Goal: Information Seeking & Learning: Learn about a topic

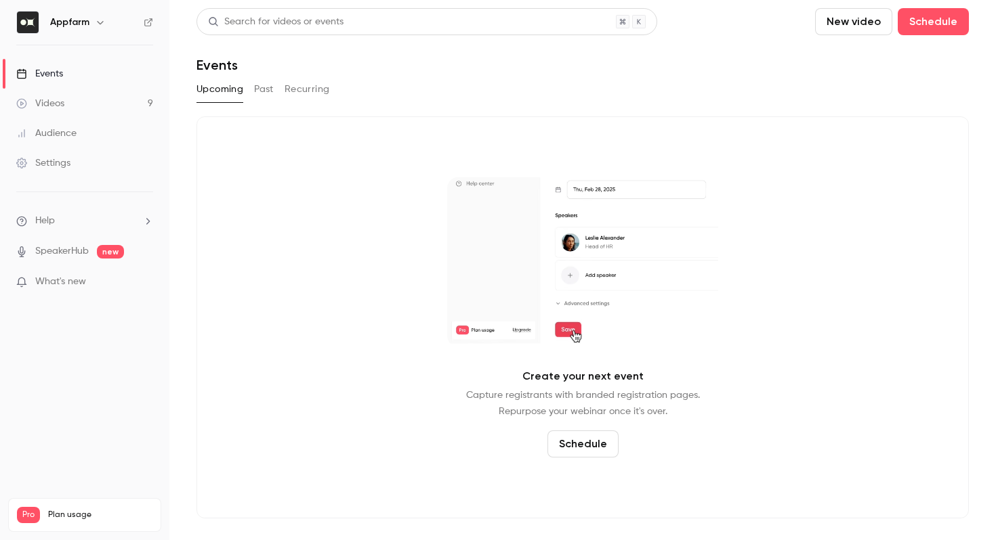
click at [123, 100] on link "Videos 9" at bounding box center [84, 104] width 169 height 30
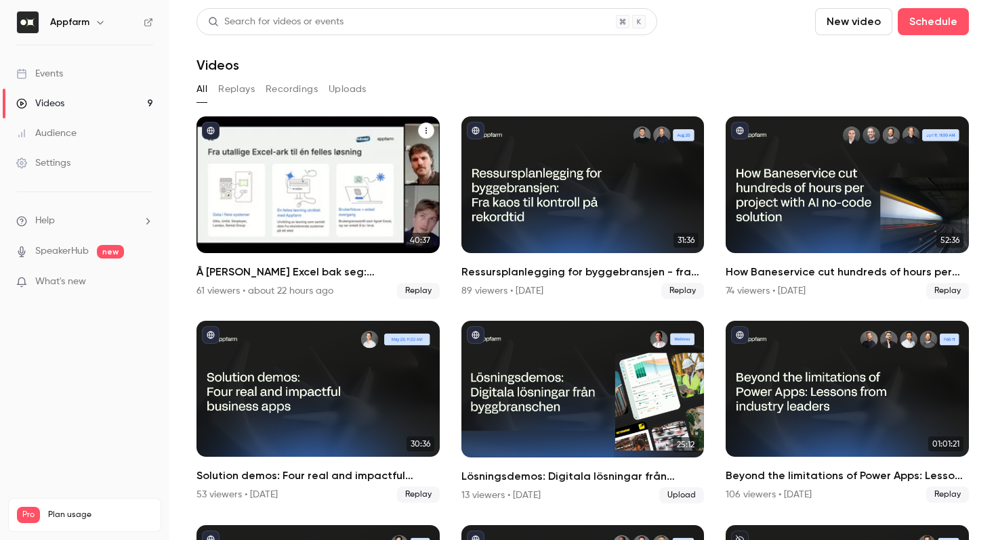
click at [299, 279] on h2 "Å [PERSON_NAME] Excel bak seg: [PERSON_NAME] gjorde millionbesparelser med skre…" at bounding box center [317, 272] width 243 height 16
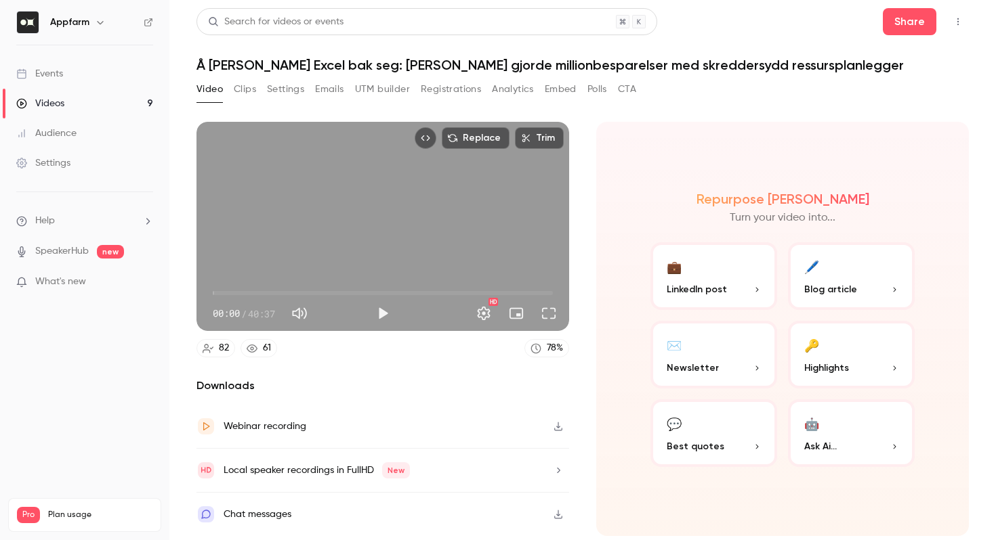
click at [459, 89] on button "Registrations" at bounding box center [451, 90] width 60 height 22
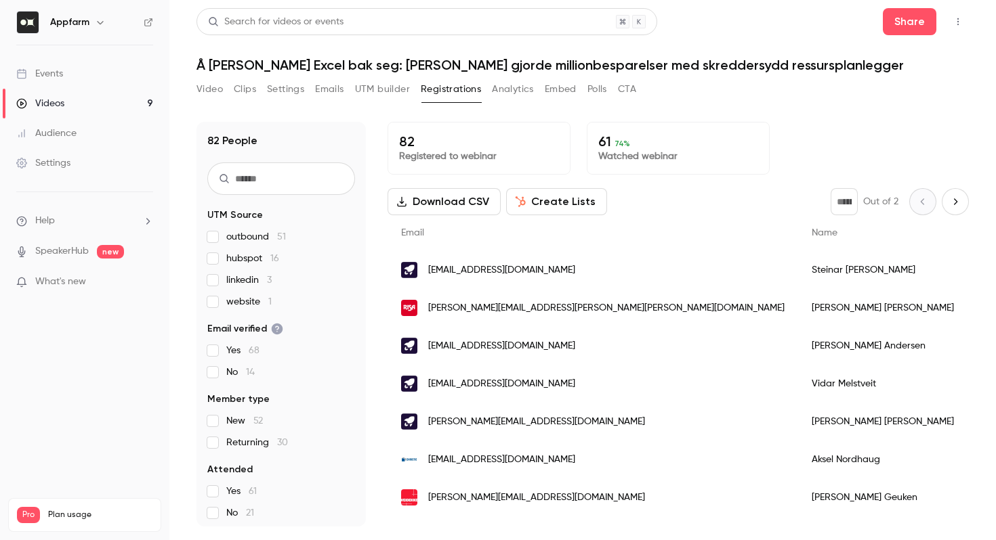
click at [285, 181] on input "text" at bounding box center [281, 179] width 148 height 33
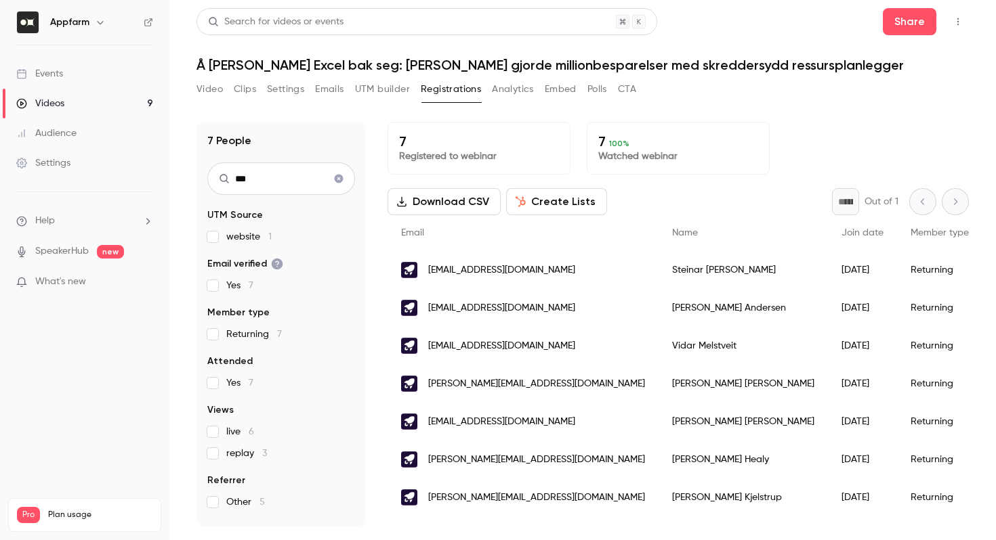
click at [257, 186] on input "***" at bounding box center [281, 179] width 148 height 33
type input "****"
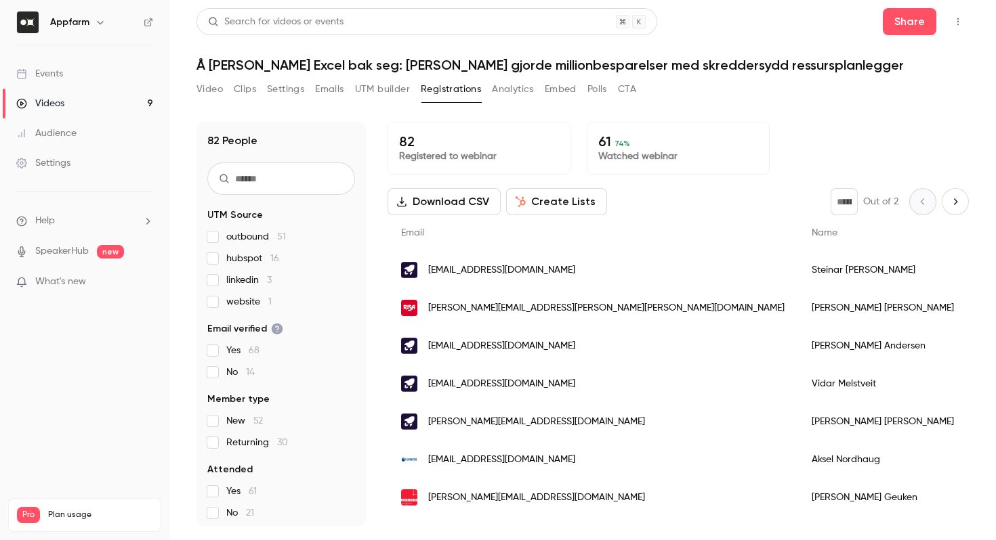
click at [55, 104] on div "Videos" at bounding box center [40, 104] width 48 height 14
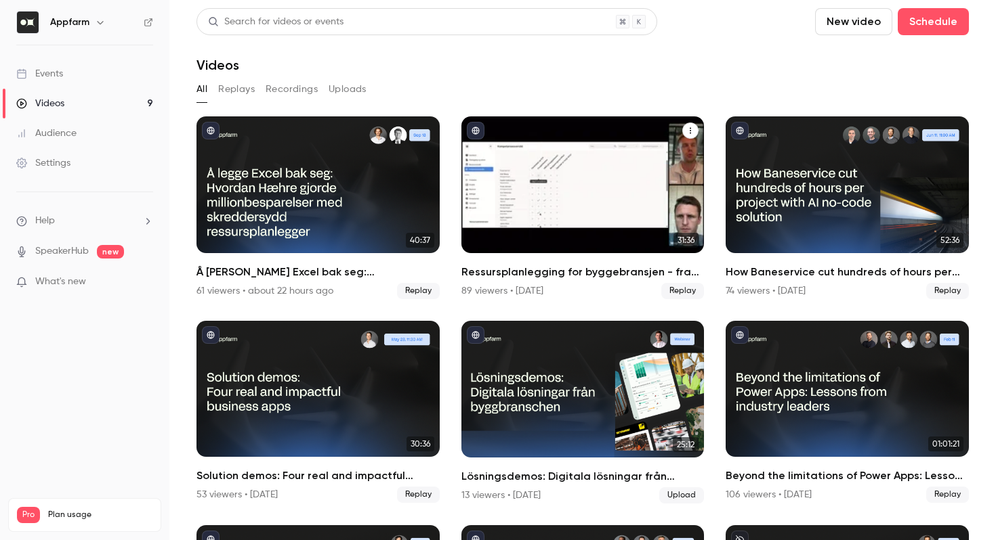
click at [492, 215] on div "Ressursplanlegging for byggebransjen - fra kaos til kontroll på rekordtid" at bounding box center [582, 184] width 243 height 137
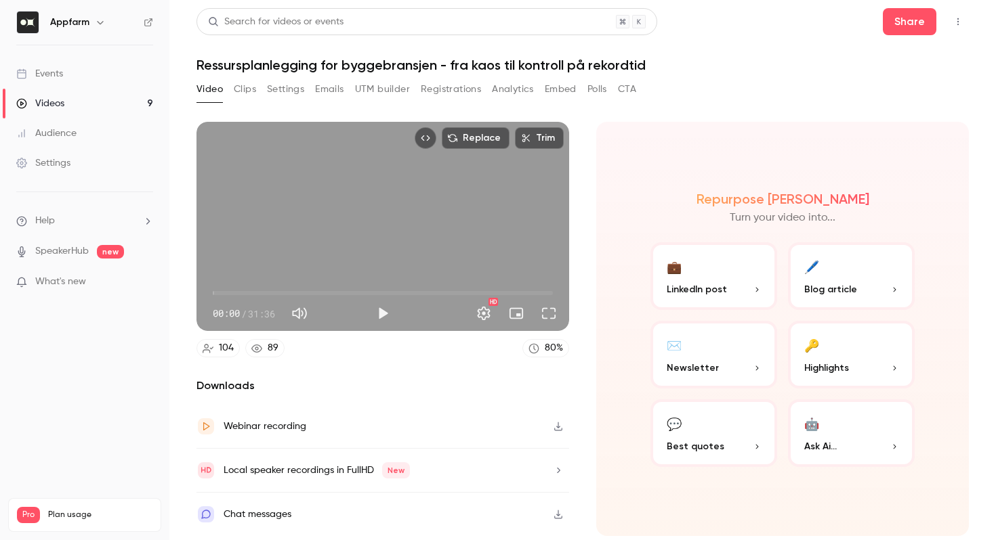
click at [221, 354] on div "104" at bounding box center [226, 348] width 15 height 14
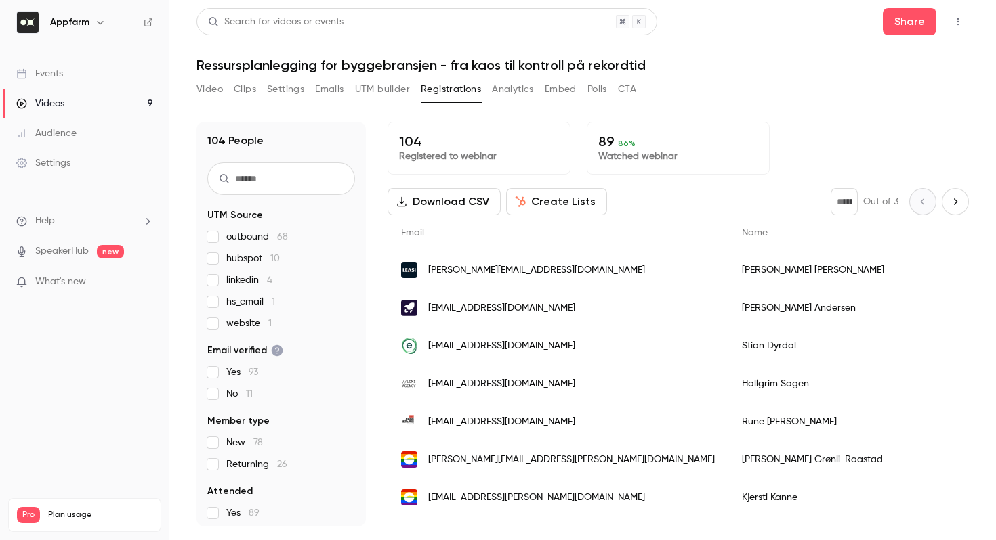
click at [268, 174] on input "text" at bounding box center [281, 179] width 148 height 33
type input "*"
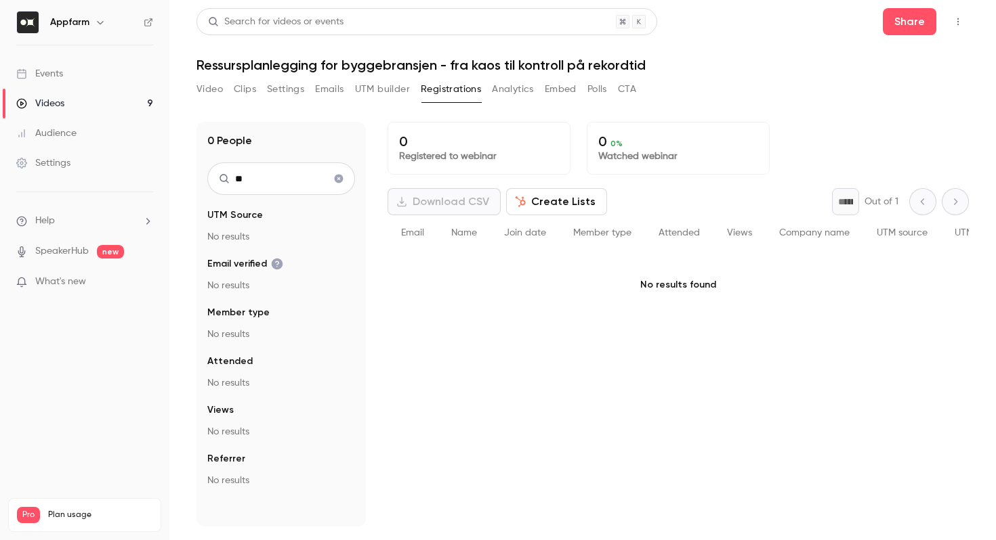
type input "*"
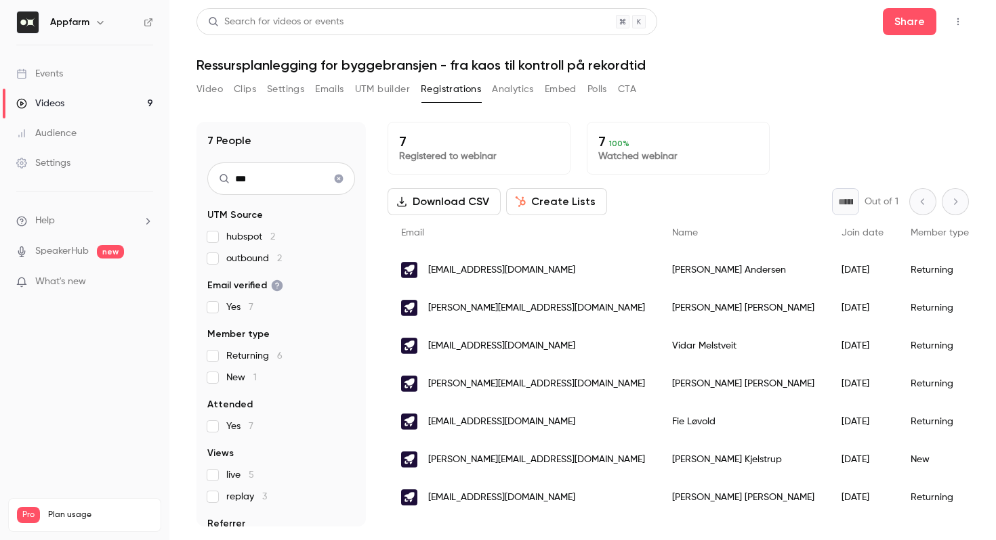
type input "***"
click at [345, 176] on button "Clear search" at bounding box center [339, 179] width 22 height 22
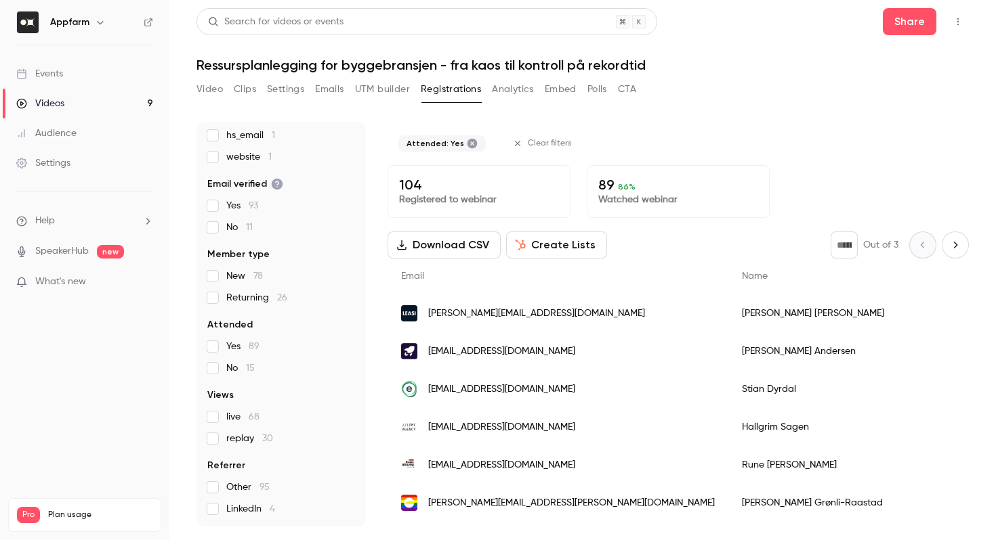
scroll to position [145, 0]
click at [82, 100] on link "Videos 9" at bounding box center [84, 104] width 169 height 30
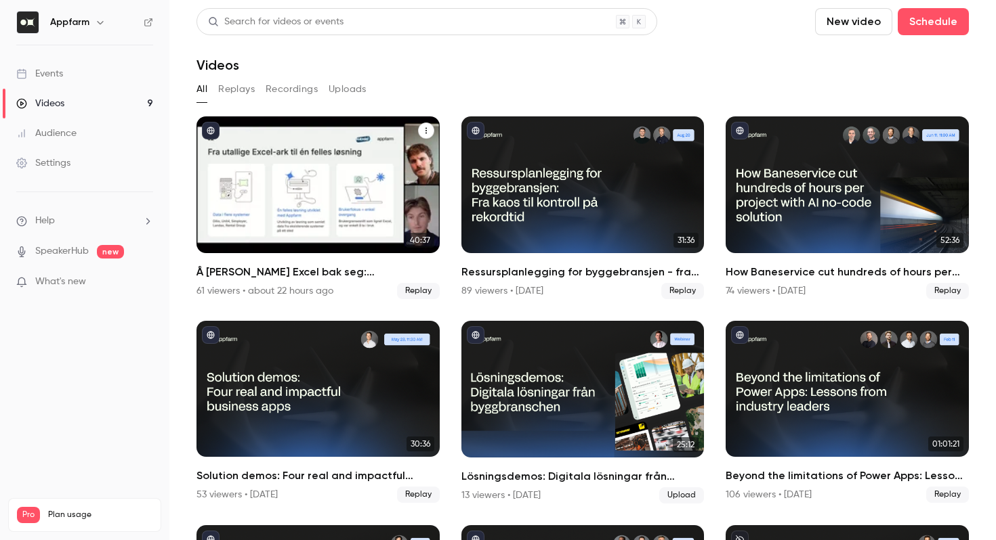
click at [288, 163] on div "Å legge Excel bak seg: Hvordan Hæhre gjorde millionbesparelser med skreddersydd…" at bounding box center [317, 184] width 243 height 137
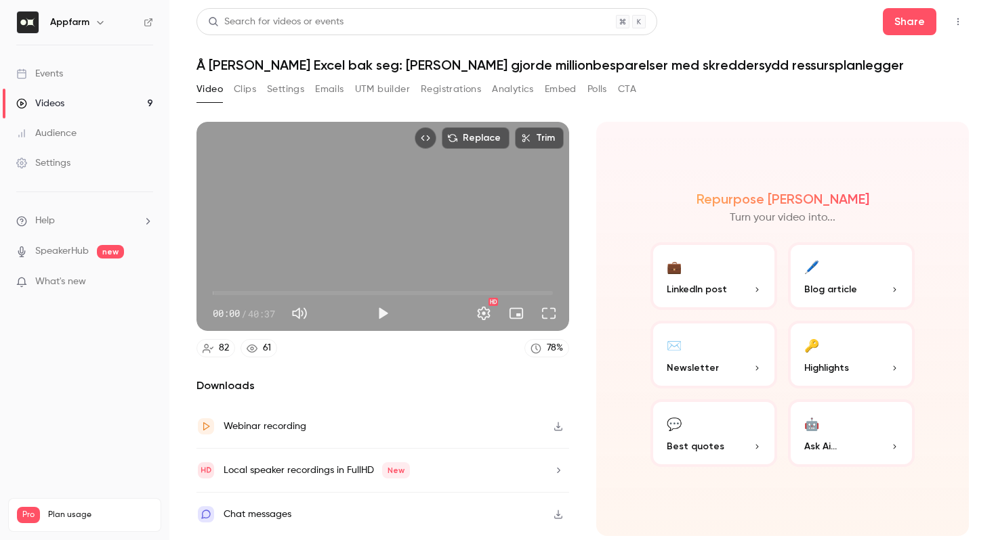
click at [444, 88] on button "Registrations" at bounding box center [451, 90] width 60 height 22
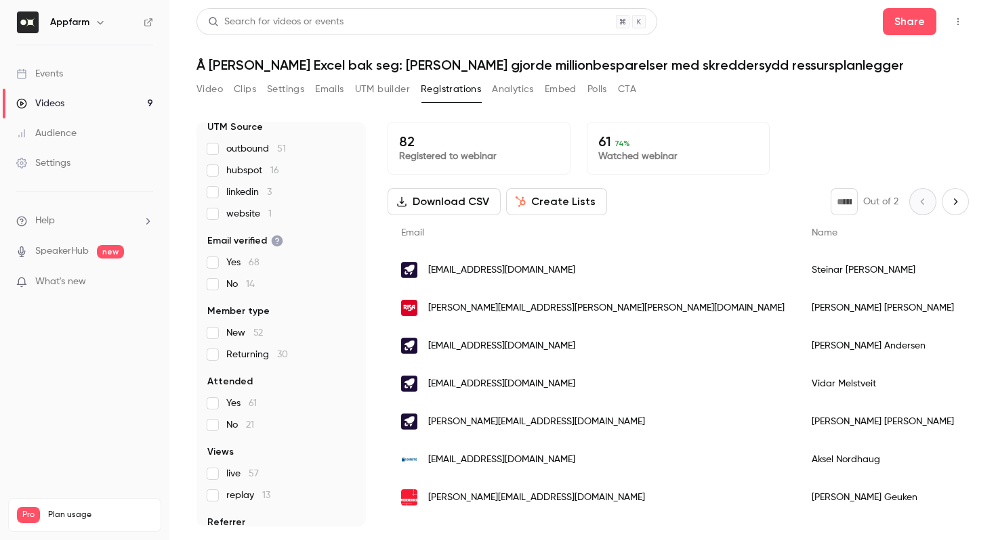
scroll to position [94, 0]
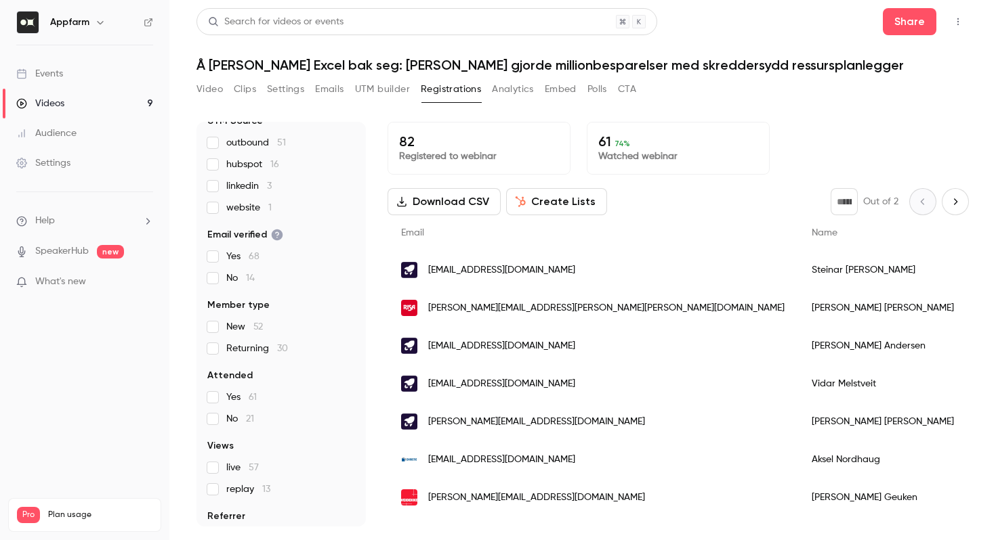
click at [513, 90] on button "Analytics" at bounding box center [513, 90] width 42 height 22
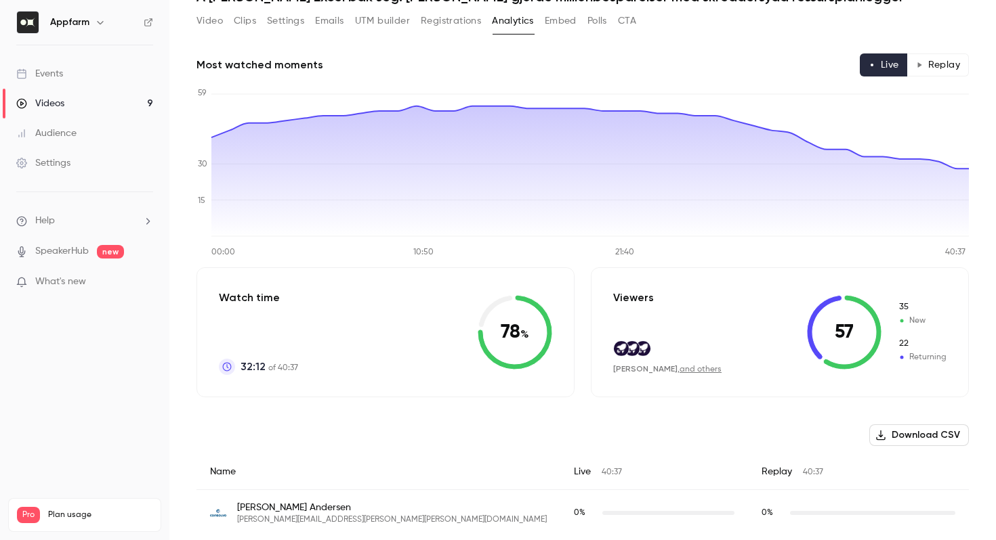
scroll to position [70, 0]
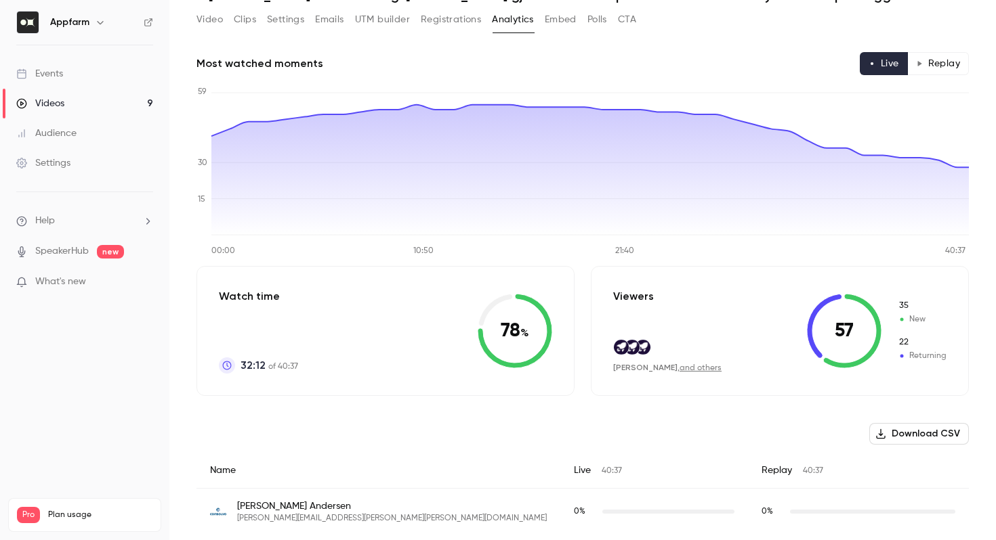
click at [930, 56] on button "Replay" at bounding box center [938, 63] width 62 height 23
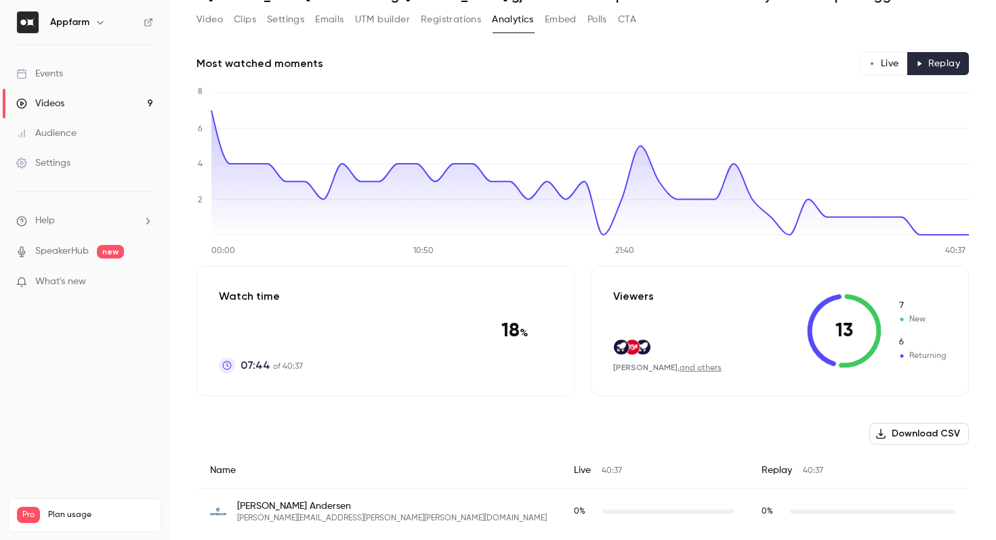
click at [884, 66] on button "Live" at bounding box center [883, 63] width 48 height 23
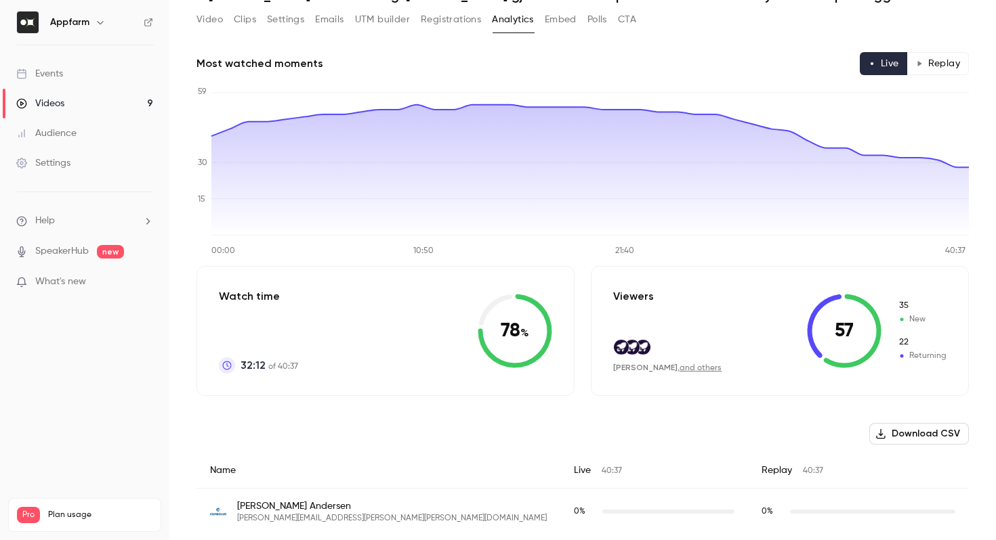
click at [857, 365] on icon at bounding box center [852, 331] width 58 height 74
click at [873, 310] on icon at bounding box center [852, 331] width 58 height 74
click at [721, 372] on link "and others" at bounding box center [700, 368] width 42 height 8
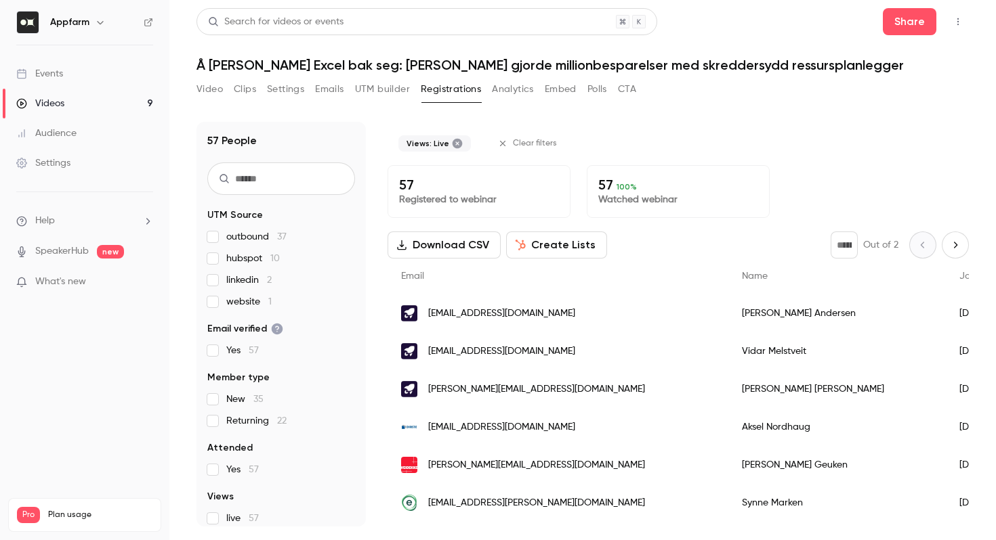
click at [287, 179] on input "text" at bounding box center [281, 179] width 148 height 33
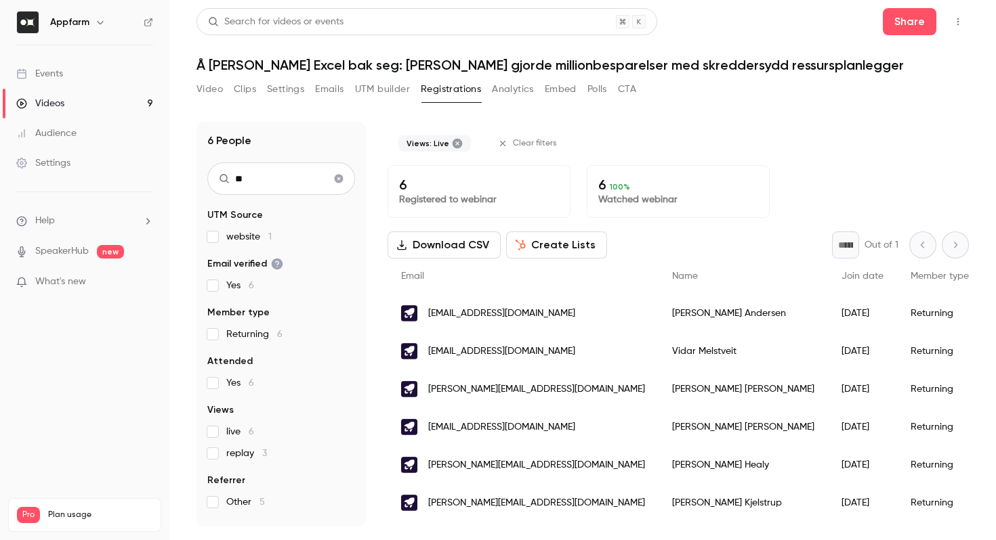
type input "*"
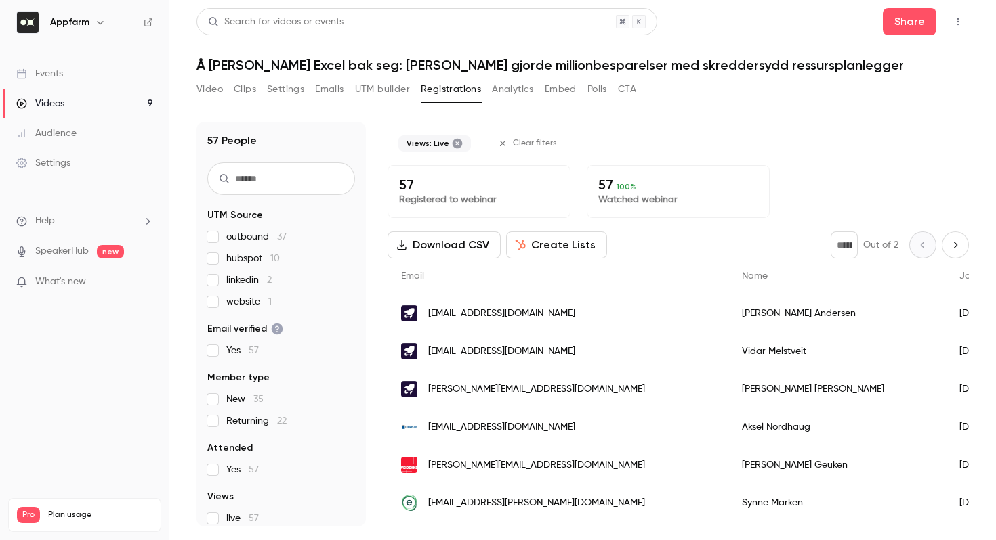
click at [51, 97] on div "Videos" at bounding box center [40, 104] width 48 height 14
click at [471, 311] on span "[EMAIL_ADDRESS][DOMAIN_NAME]" at bounding box center [501, 314] width 147 height 14
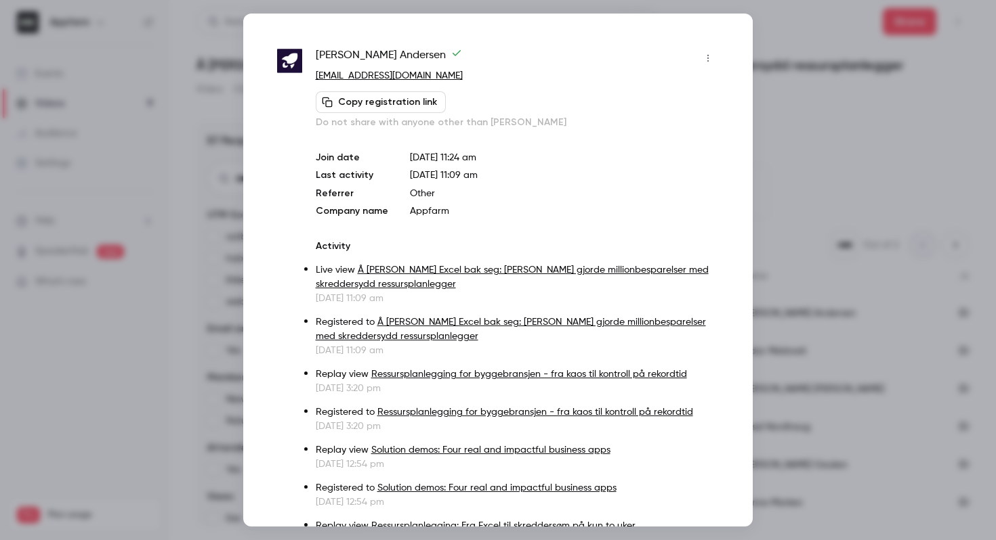
click at [709, 56] on icon "button" at bounding box center [707, 58] width 11 height 9
click at [709, 56] on div at bounding box center [498, 270] width 996 height 540
click at [808, 125] on div at bounding box center [498, 270] width 996 height 540
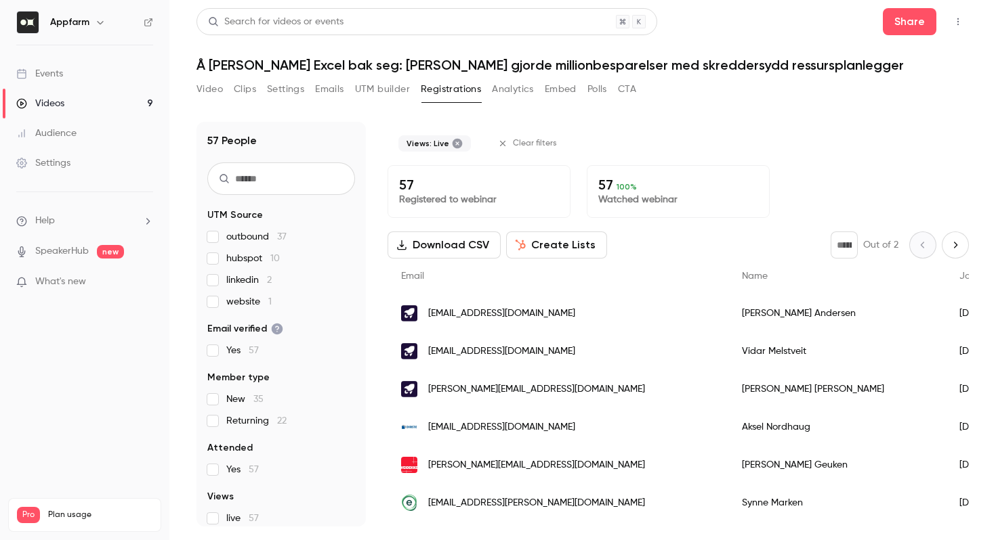
click at [509, 92] on button "Analytics" at bounding box center [513, 90] width 42 height 22
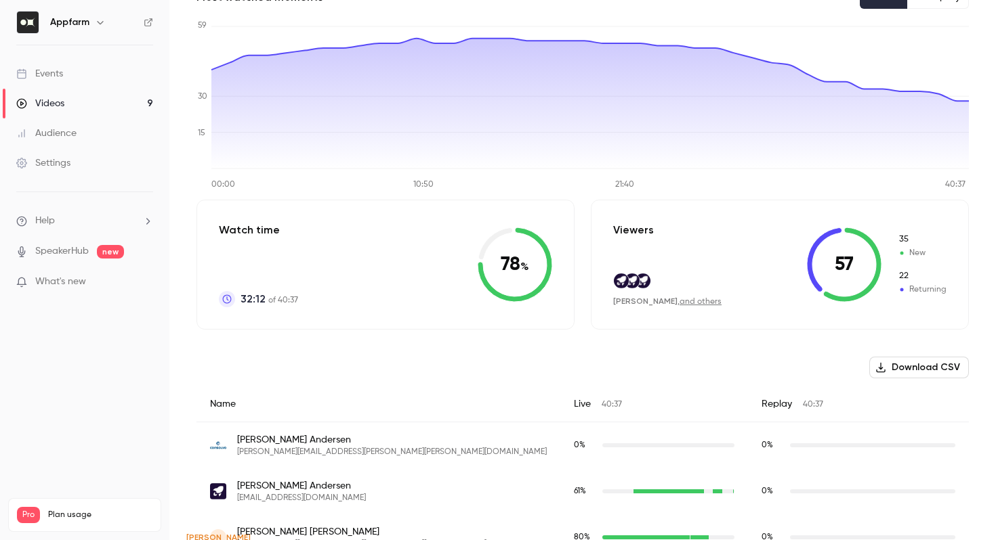
scroll to position [54, 0]
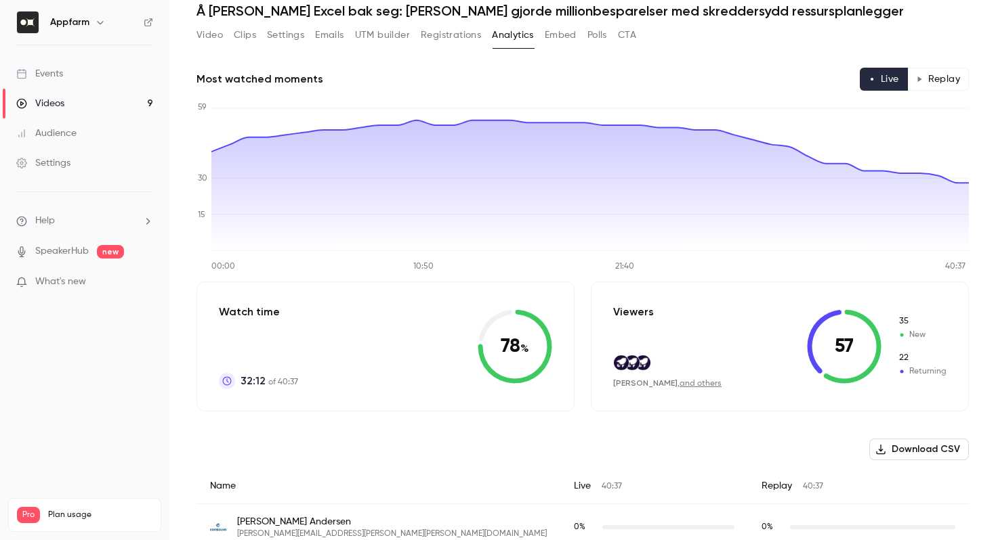
click at [946, 75] on button "Replay" at bounding box center [938, 79] width 62 height 23
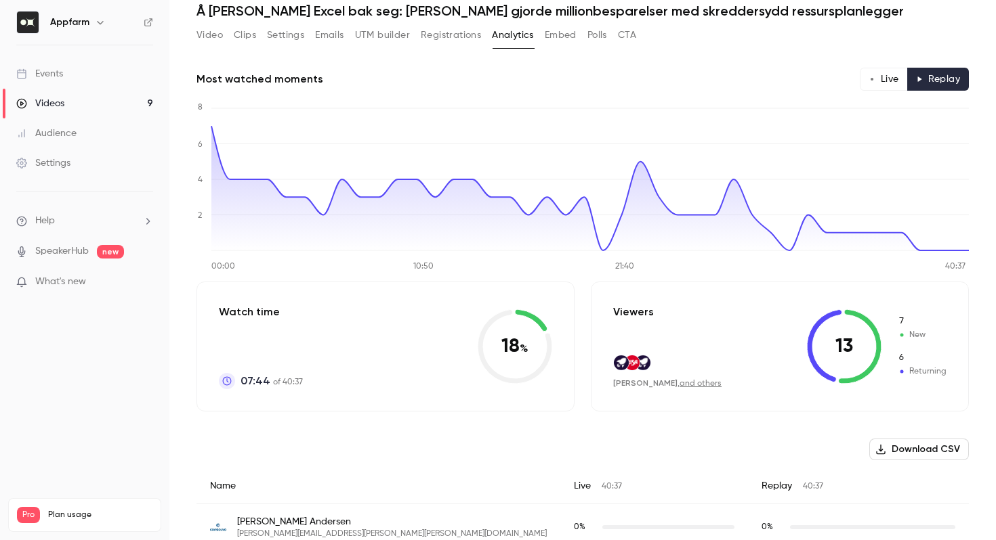
click at [885, 79] on button "Live" at bounding box center [883, 79] width 48 height 23
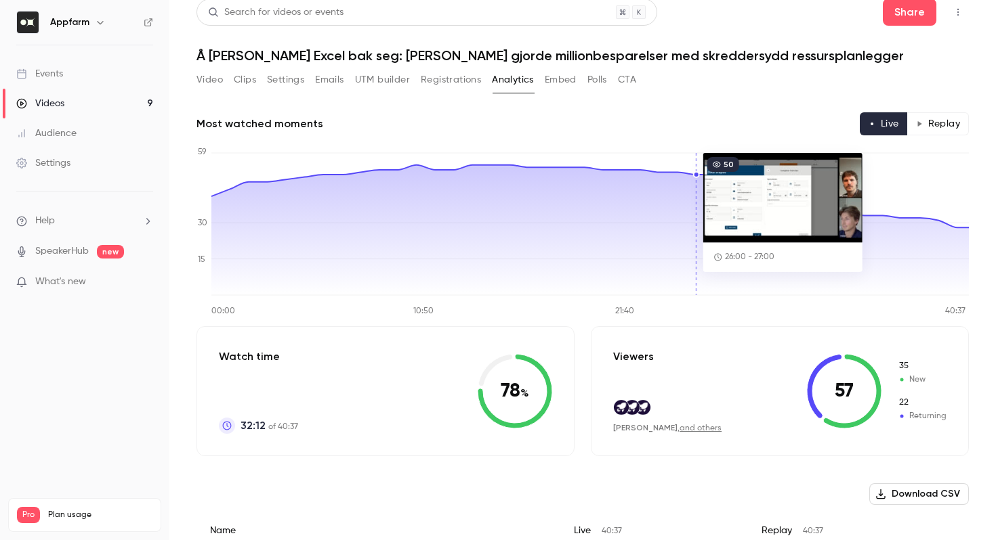
scroll to position [0, 0]
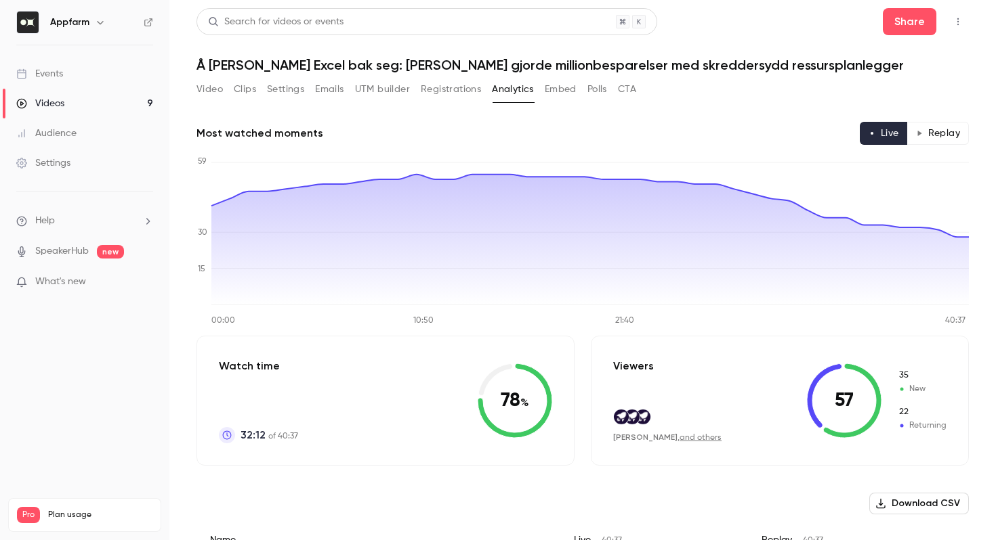
click at [932, 129] on button "Replay" at bounding box center [938, 133] width 62 height 23
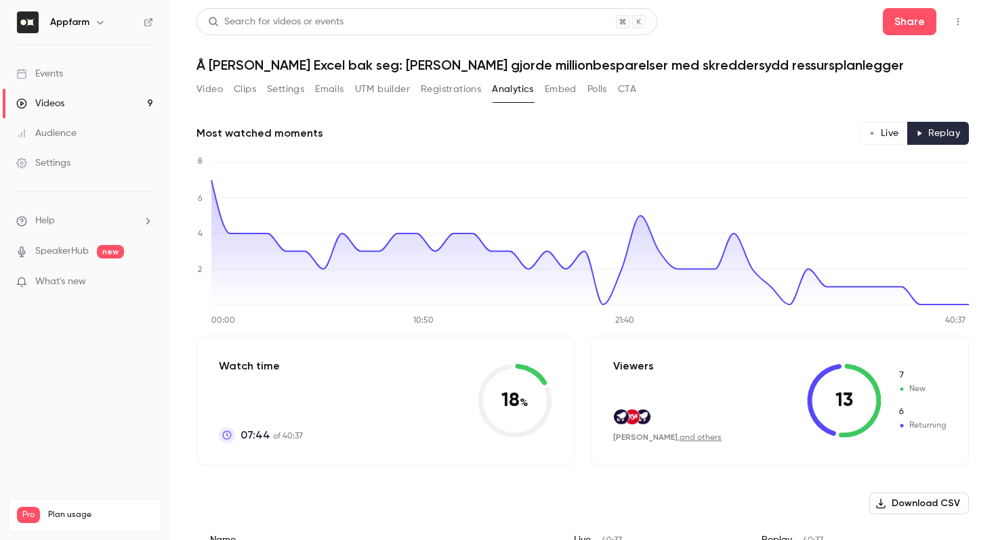
click at [878, 133] on button "Live" at bounding box center [883, 133] width 48 height 23
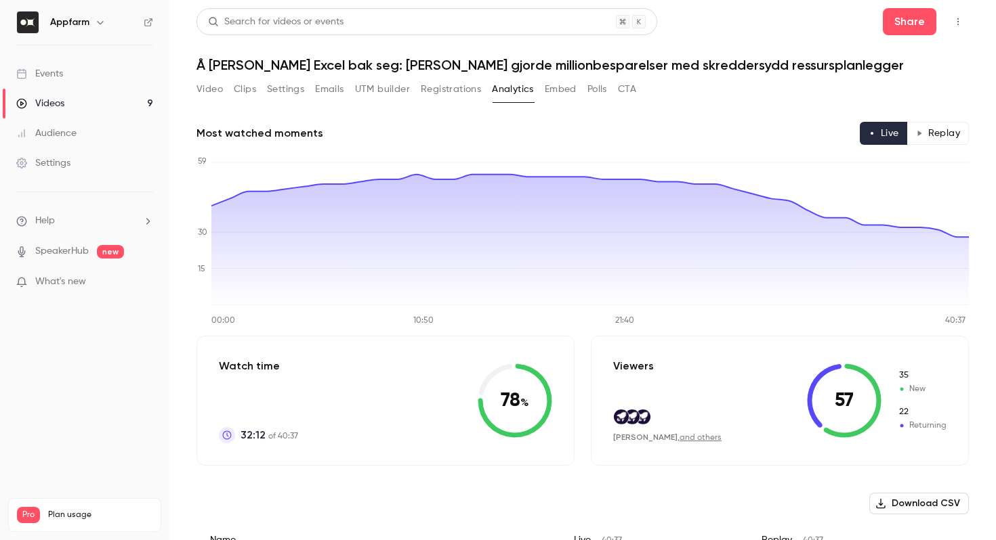
click at [425, 94] on button "Registrations" at bounding box center [451, 90] width 60 height 22
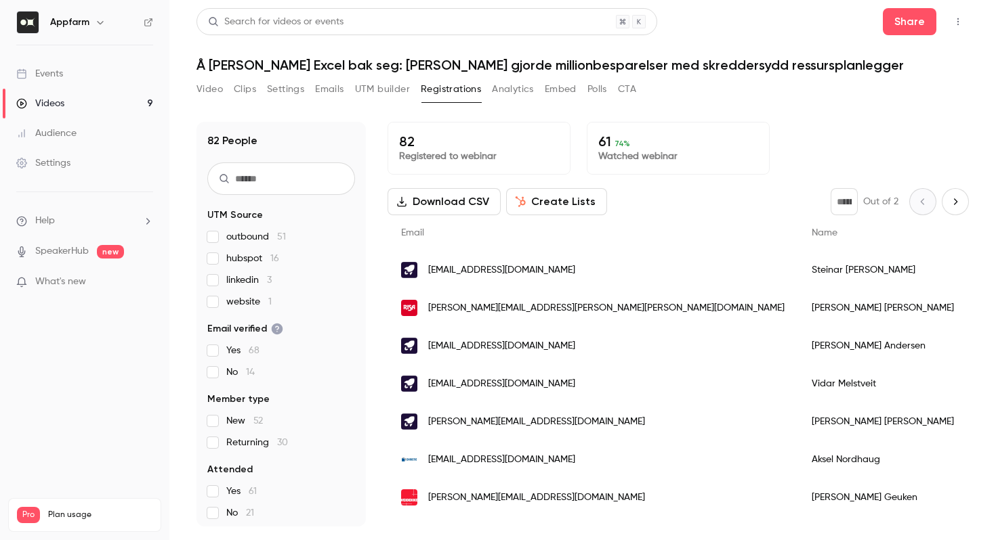
scroll to position [35, 0]
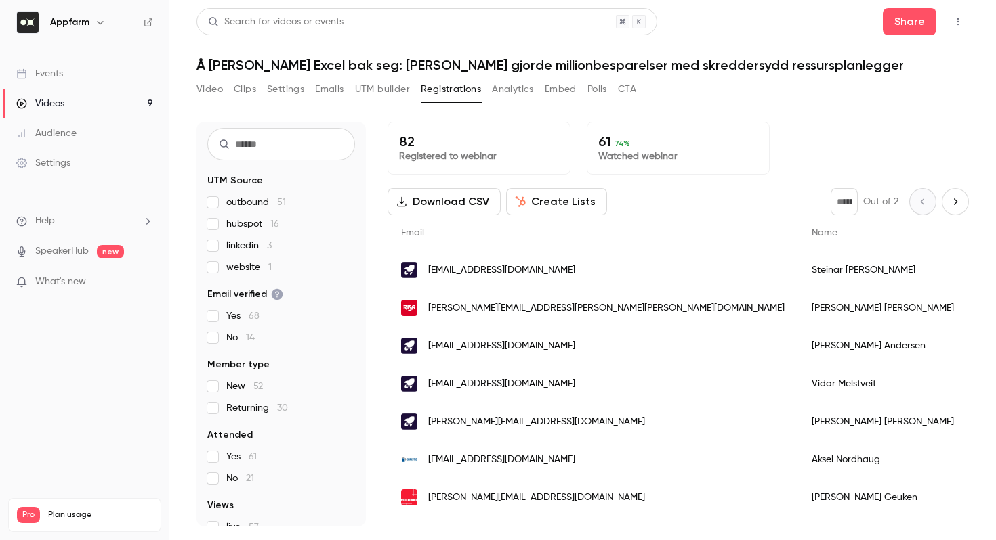
click at [226, 383] on span "New 52" at bounding box center [244, 387] width 37 height 14
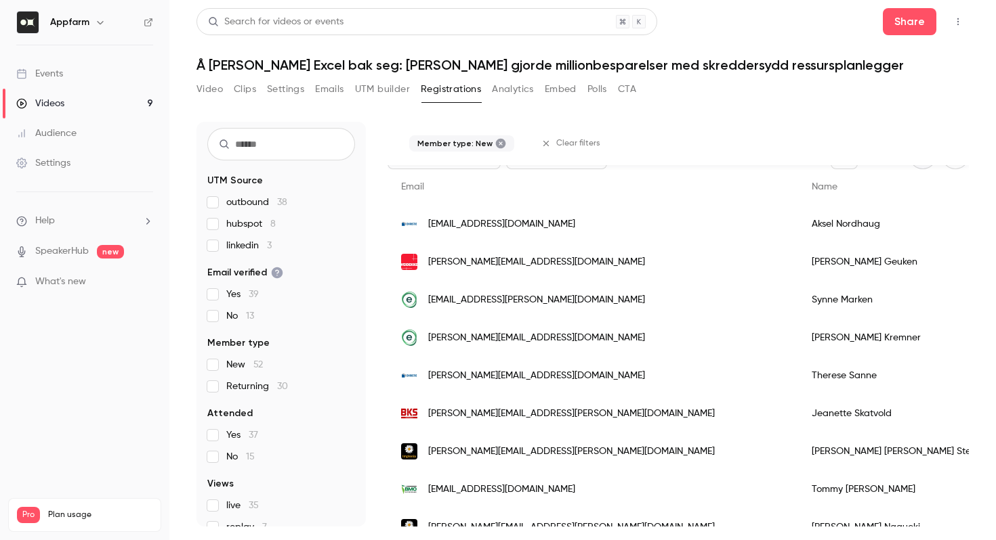
scroll to position [0, 0]
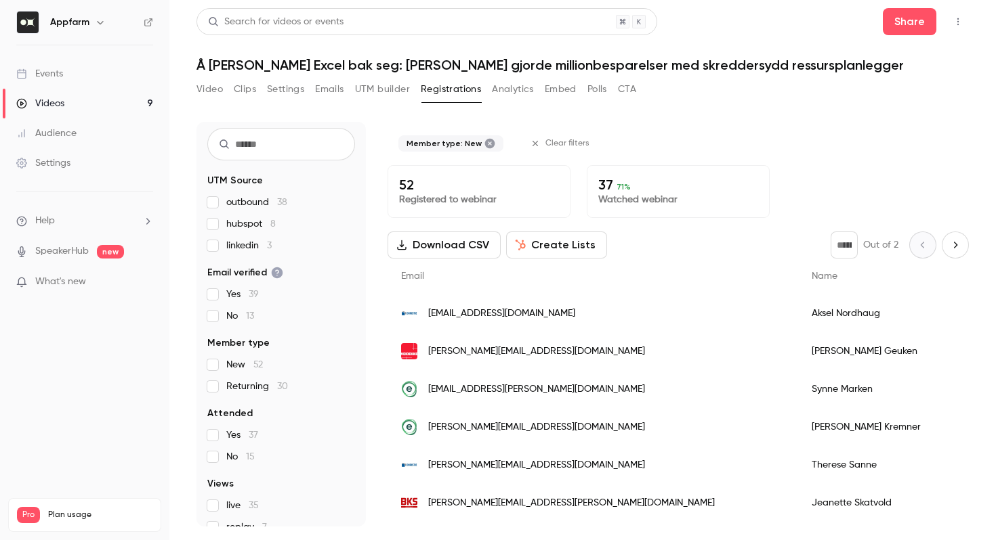
click at [209, 88] on button "Video" at bounding box center [209, 90] width 26 height 22
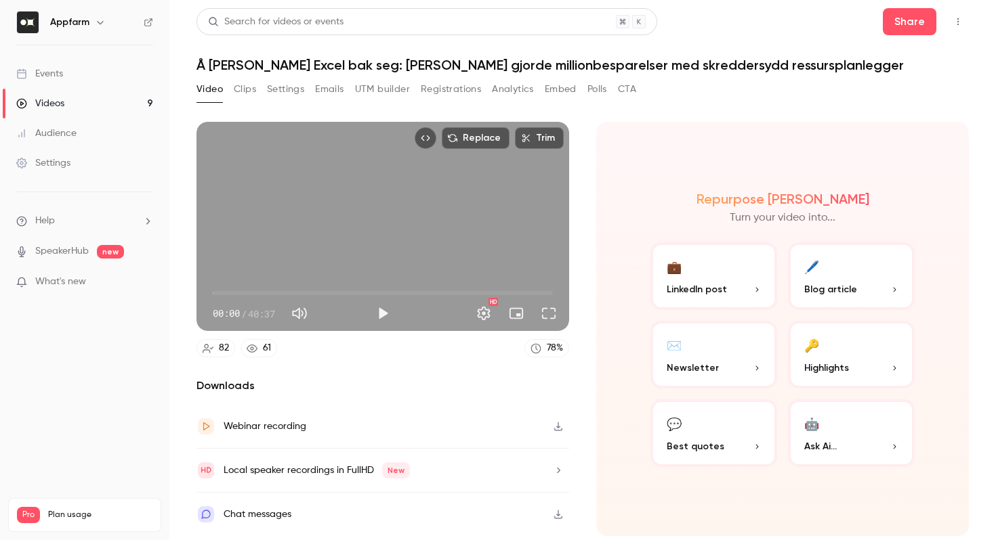
click at [442, 92] on button "Registrations" at bounding box center [451, 90] width 60 height 22
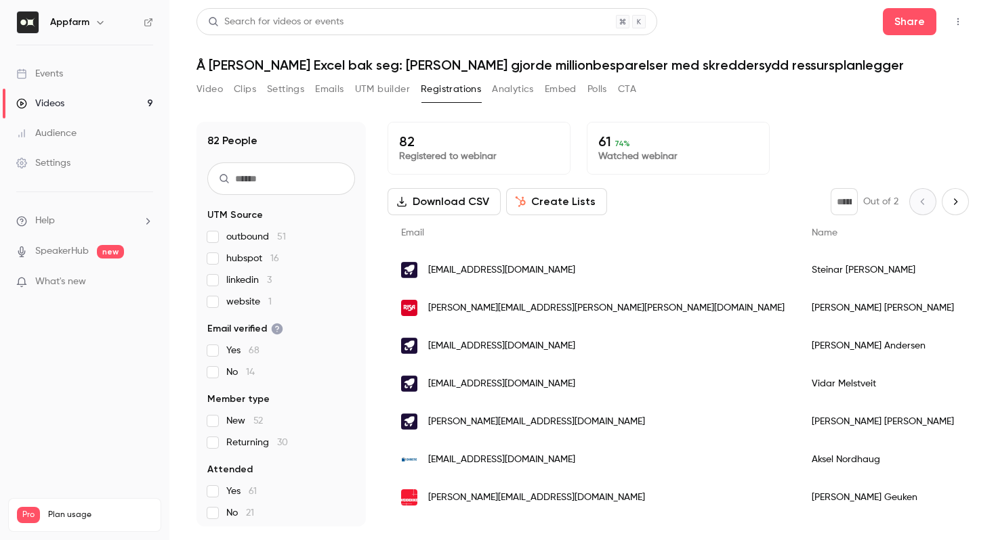
click at [517, 91] on button "Analytics" at bounding box center [513, 90] width 42 height 22
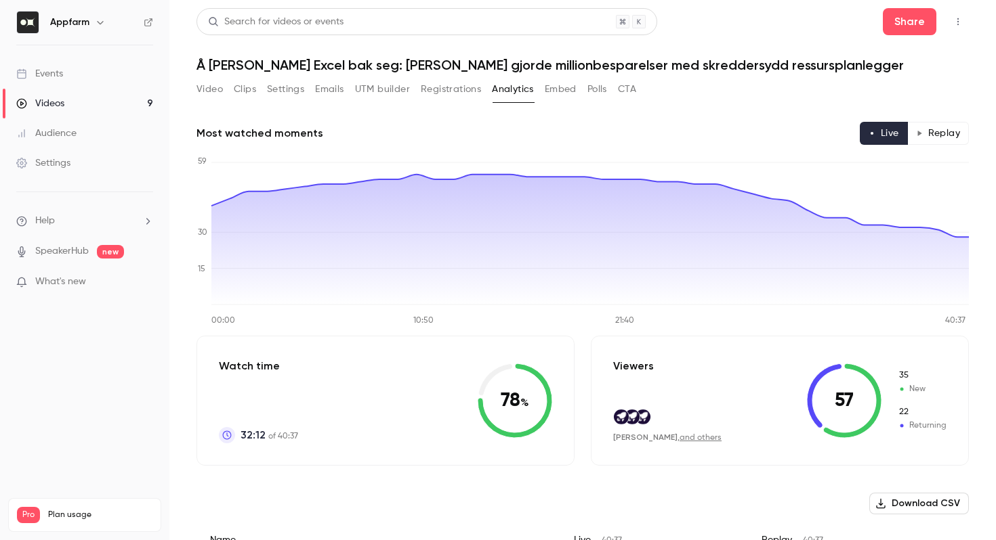
click at [954, 133] on button "Replay" at bounding box center [938, 133] width 62 height 23
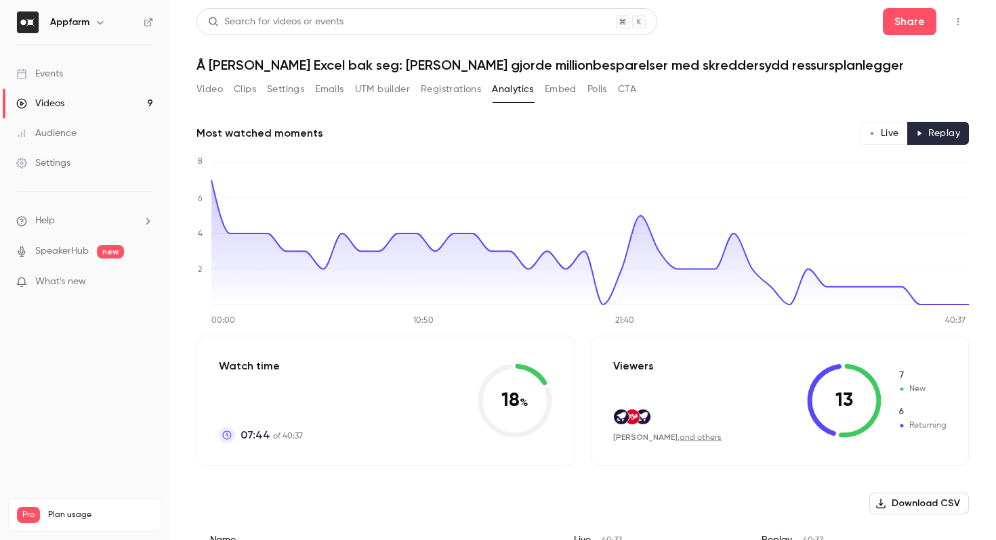
click at [884, 133] on button "Live" at bounding box center [883, 133] width 48 height 23
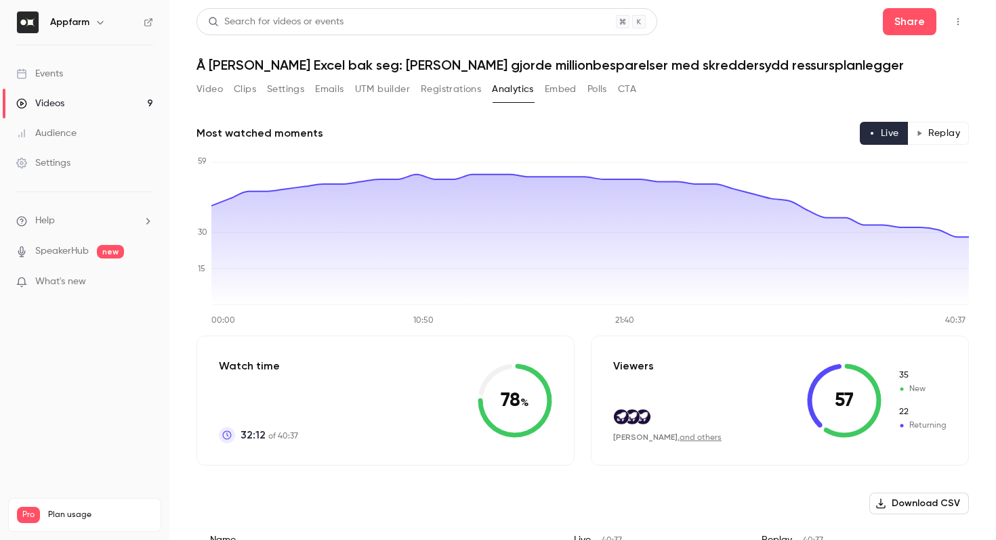
click at [938, 131] on button "Replay" at bounding box center [938, 133] width 62 height 23
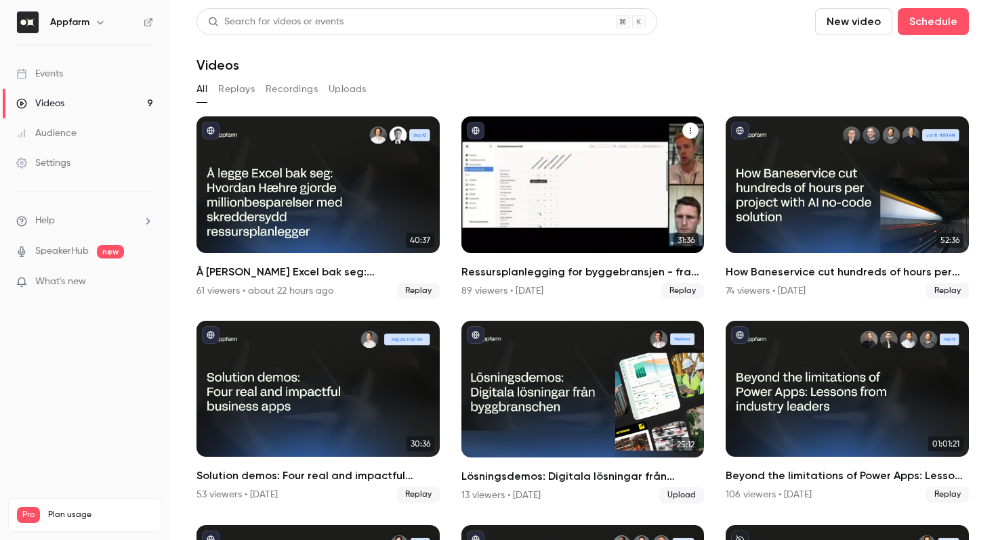
click at [538, 278] on h2 "Ressursplanlegging for byggebransjen - fra kaos til kontroll på rekordtid" at bounding box center [582, 272] width 243 height 16
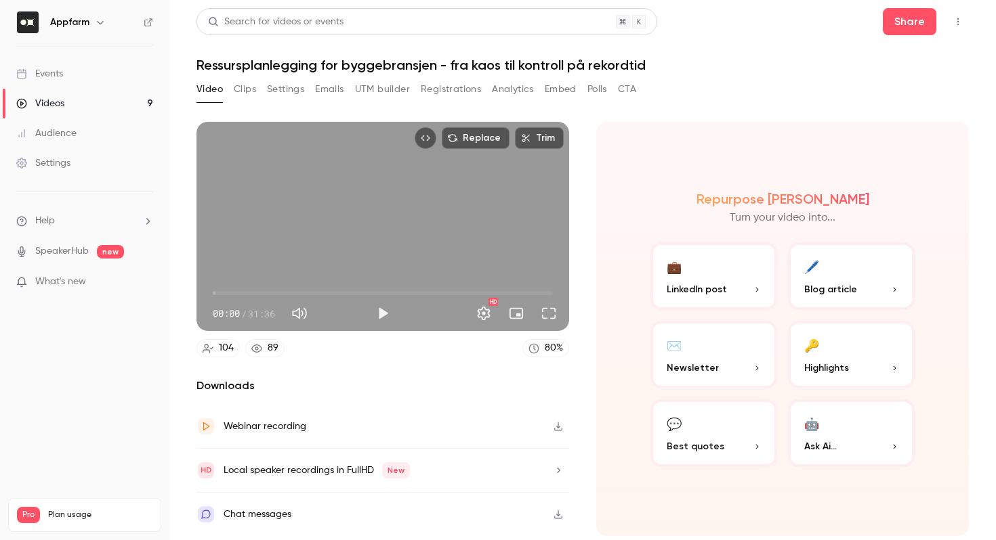
click at [513, 85] on button "Analytics" at bounding box center [513, 90] width 42 height 22
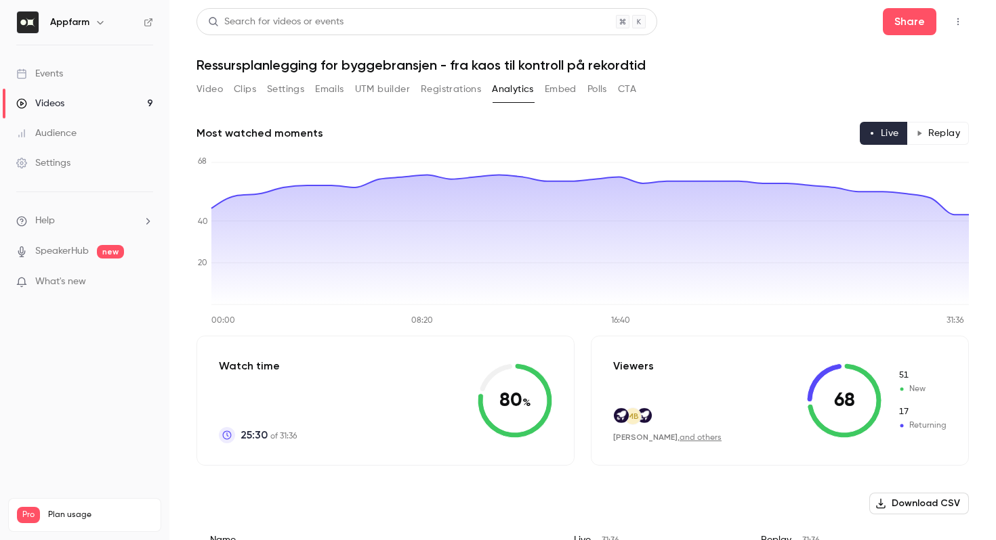
click at [467, 78] on div "Search for videos or events Share Ressursplanlegging for byggebransjen - fra ka…" at bounding box center [582, 270] width 772 height 524
click at [458, 87] on button "Registrations" at bounding box center [451, 90] width 60 height 22
